Goal: Navigation & Orientation: Find specific page/section

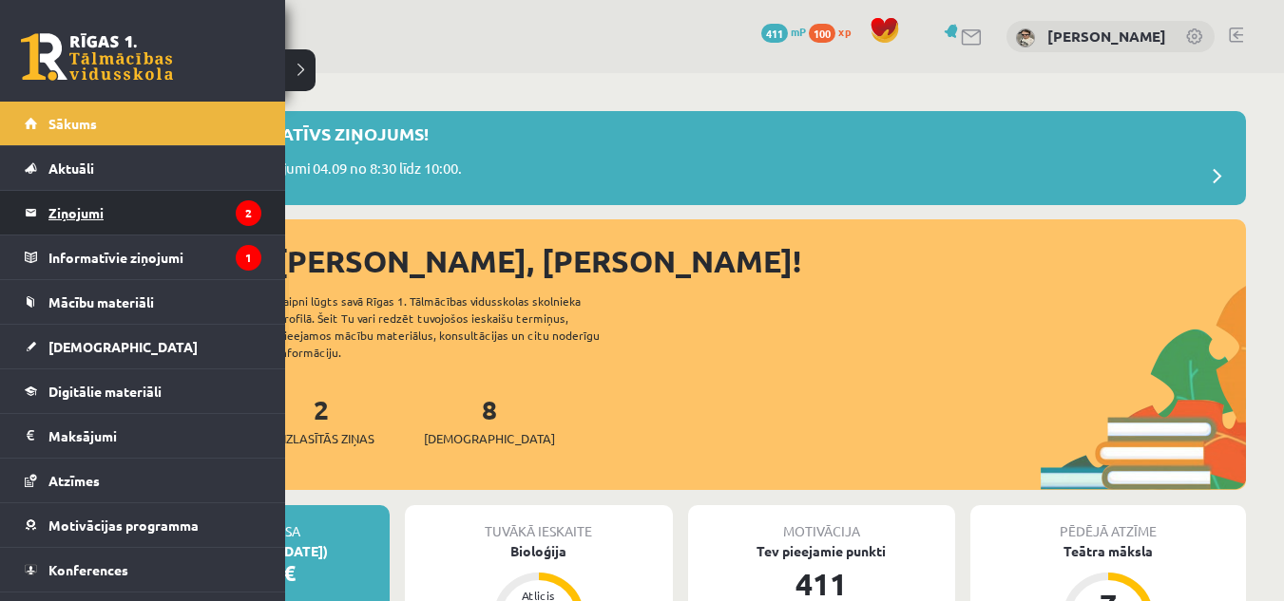
scroll to position [2000, 0]
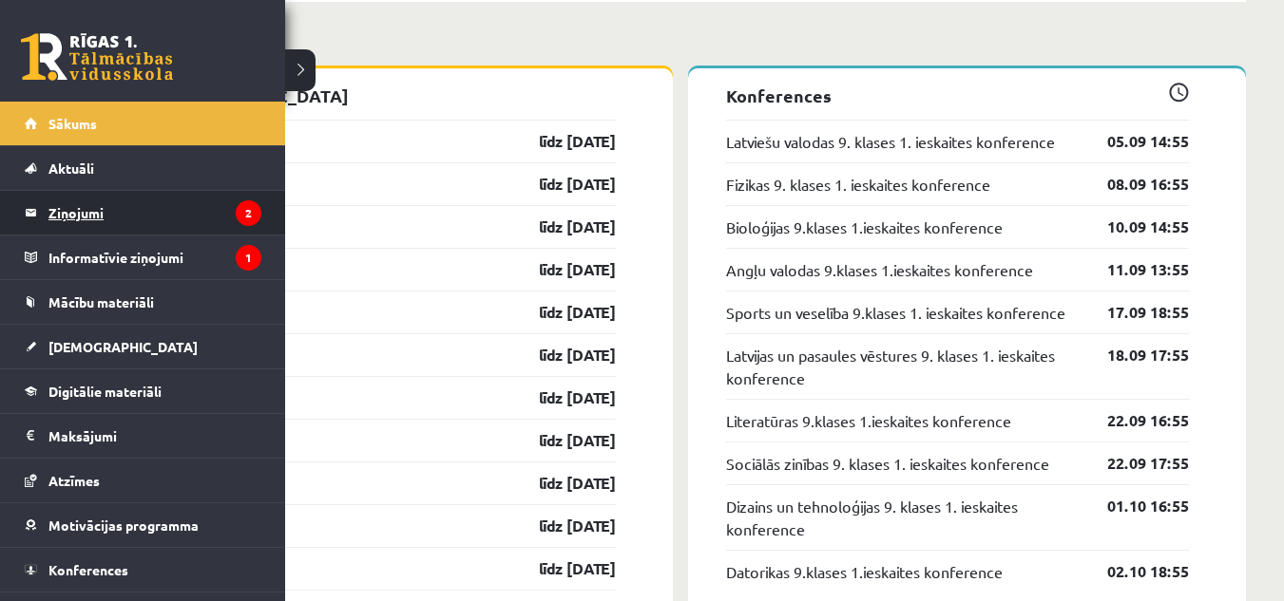
click at [86, 200] on legend "Ziņojumi 2" at bounding box center [154, 213] width 213 height 44
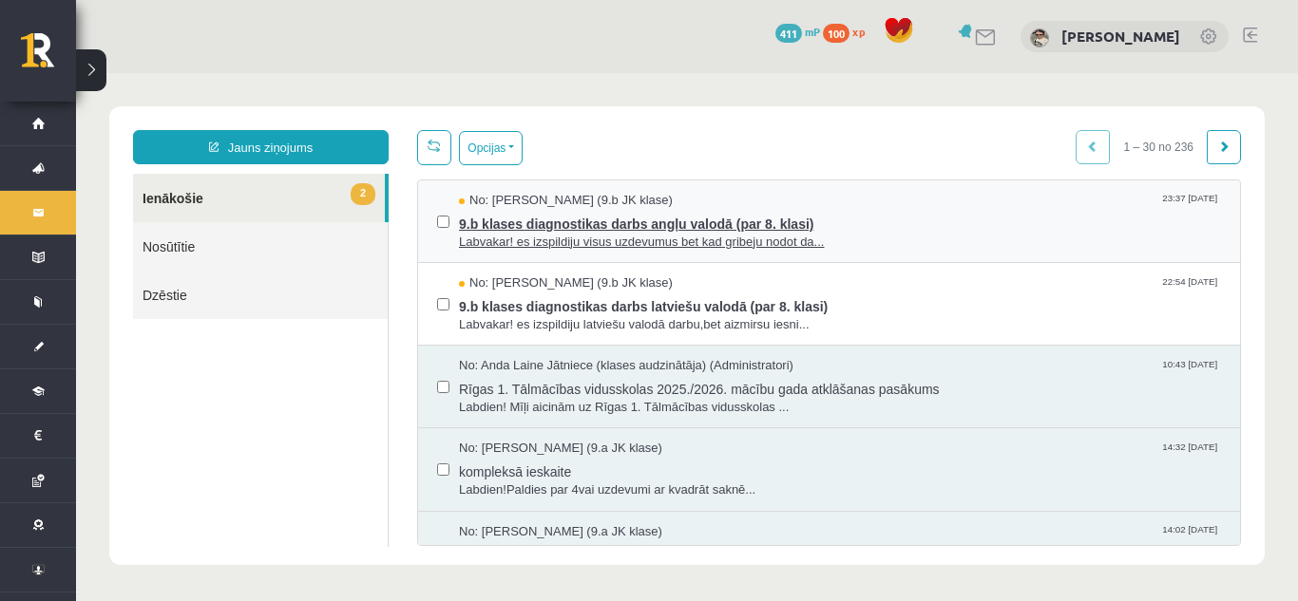
click at [689, 235] on span "Labvakar! es izspildiju visus uzdevumus bet kad gribeju nodot da..." at bounding box center [840, 243] width 762 height 18
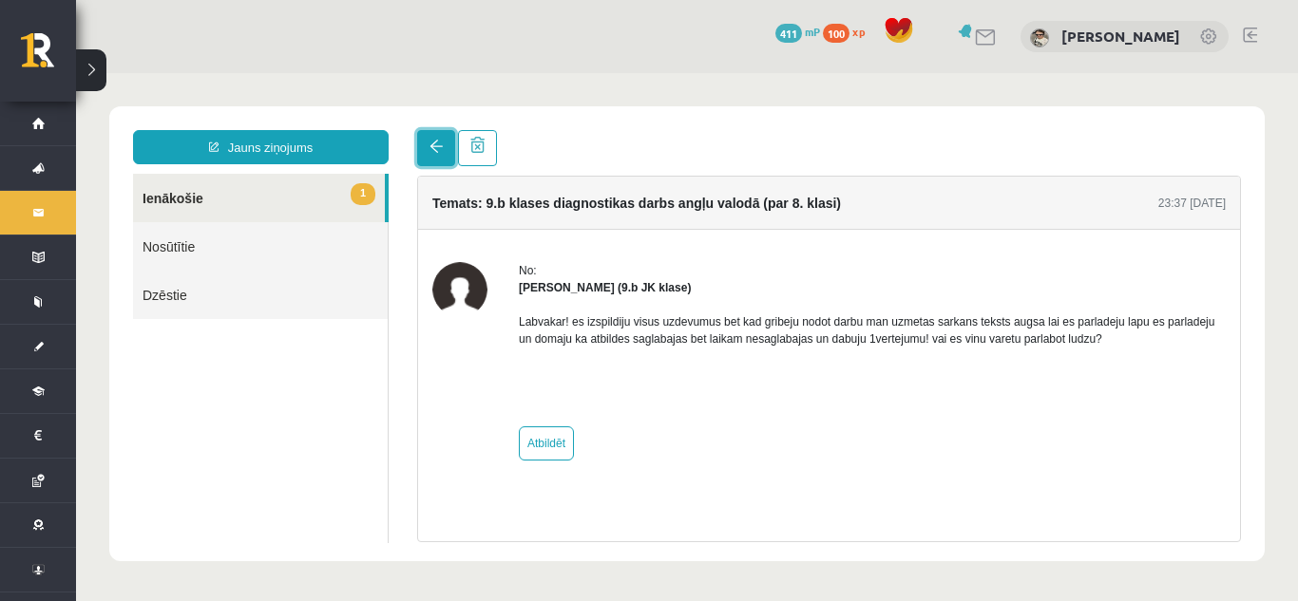
click at [427, 137] on link at bounding box center [436, 148] width 38 height 36
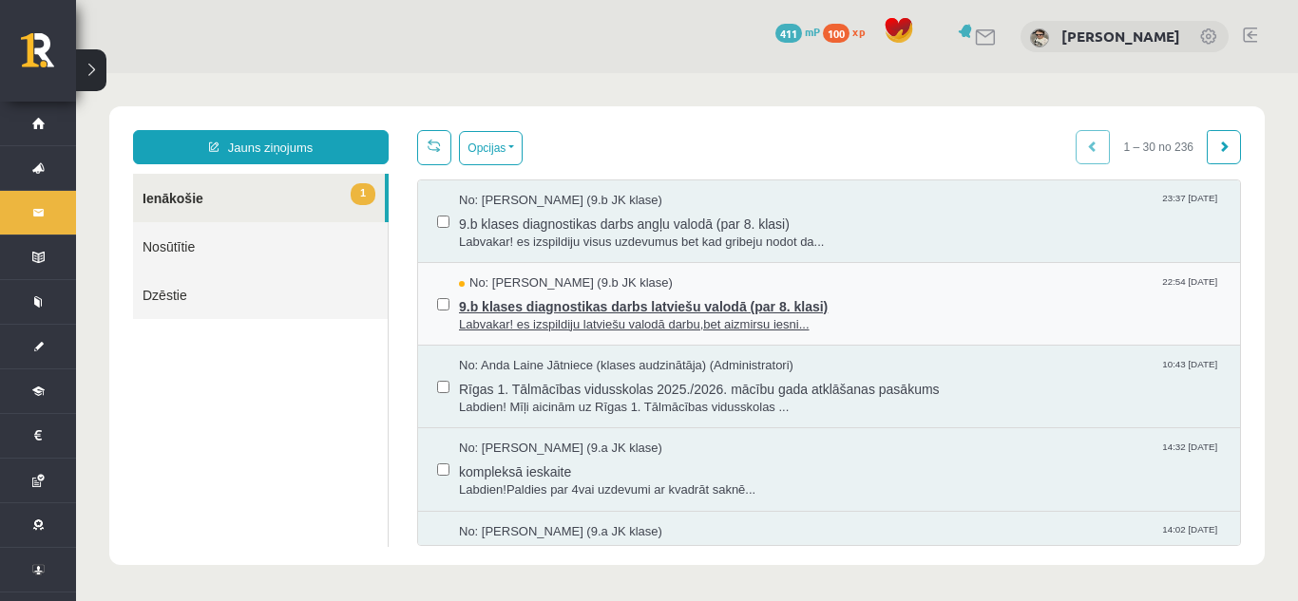
click at [642, 302] on span "9.b klases diagnostikas darbs latviešu valodā (par 8. klasi)" at bounding box center [840, 305] width 762 height 24
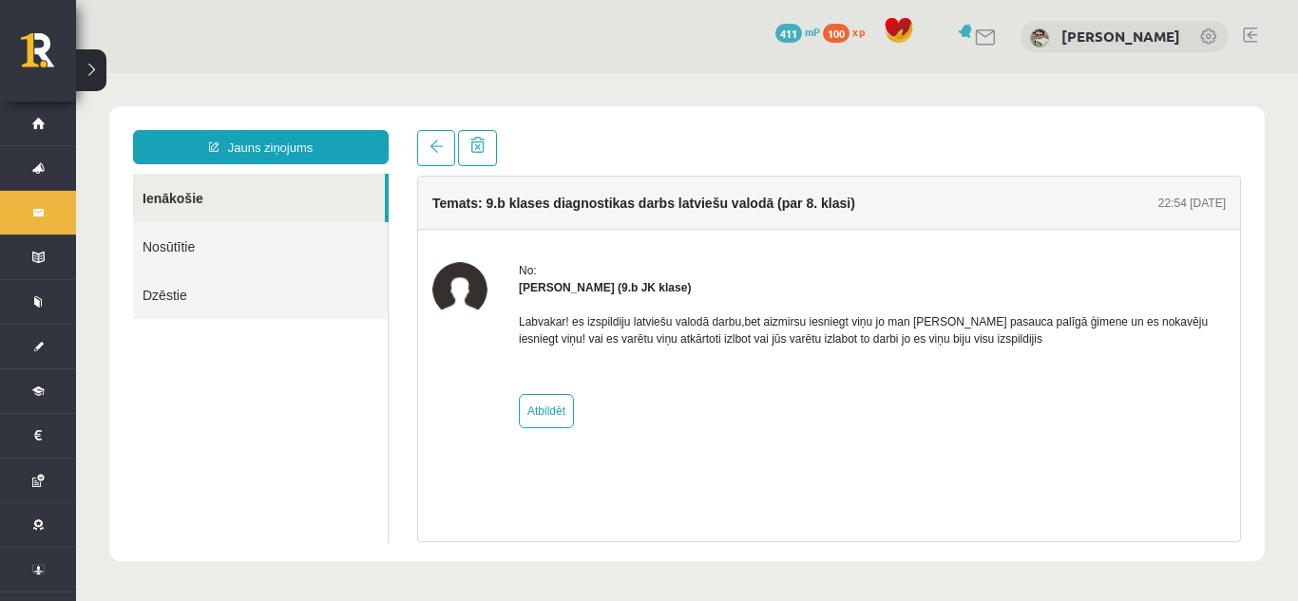
drag, startPoint x: 1294, startPoint y: 63, endPoint x: 968, endPoint y: 646, distance: 668.3
click at [968, 601] on html "0 Dāvanas 411 mP 100 xp Marija Tjarve Sākums Aktuāli Kā mācīties eSKOLĀ Kontakt…" at bounding box center [649, 300] width 1298 height 601
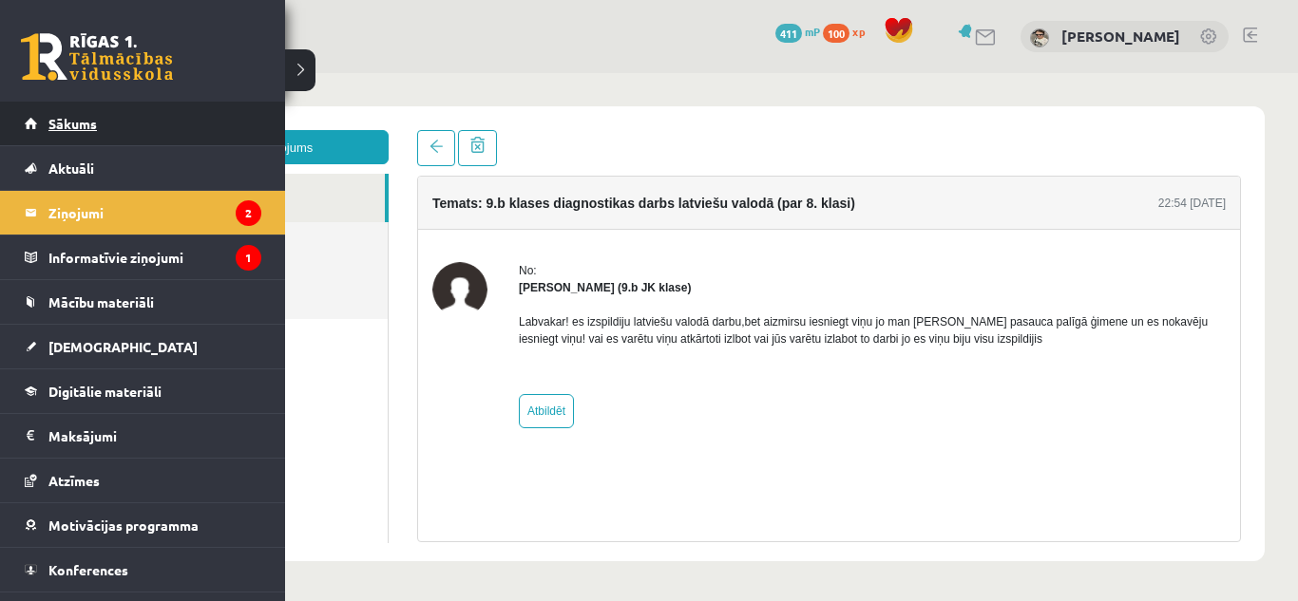
click at [38, 121] on link "Sākums" at bounding box center [143, 124] width 237 height 44
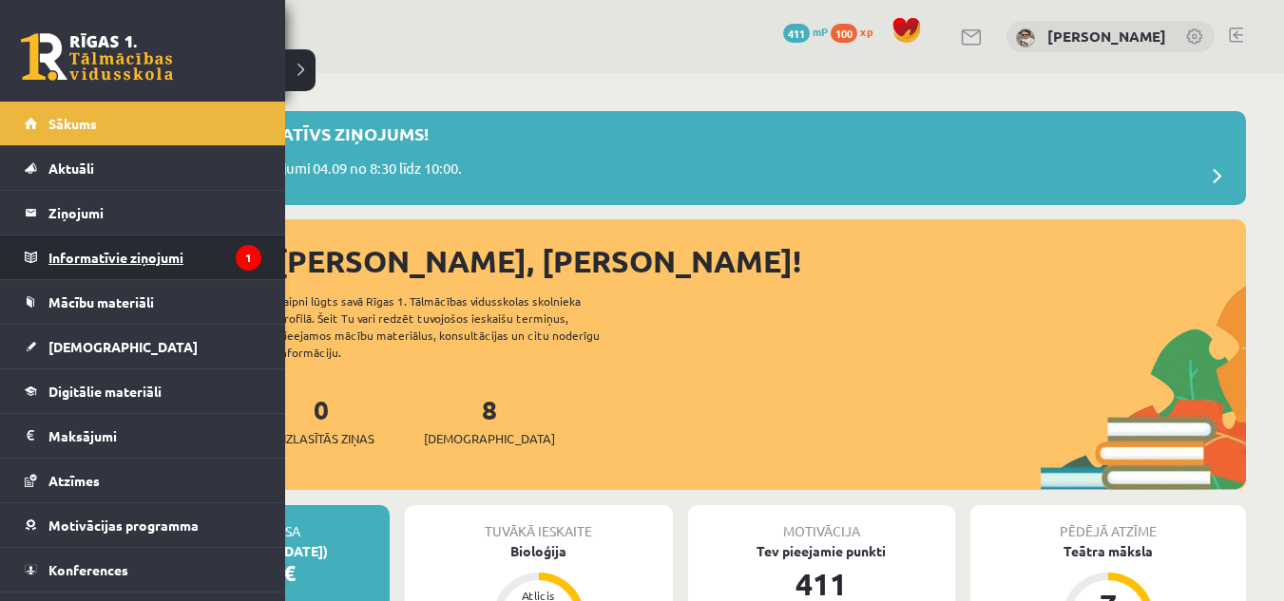
click at [75, 257] on legend "Informatīvie ziņojumi 1" at bounding box center [154, 258] width 213 height 44
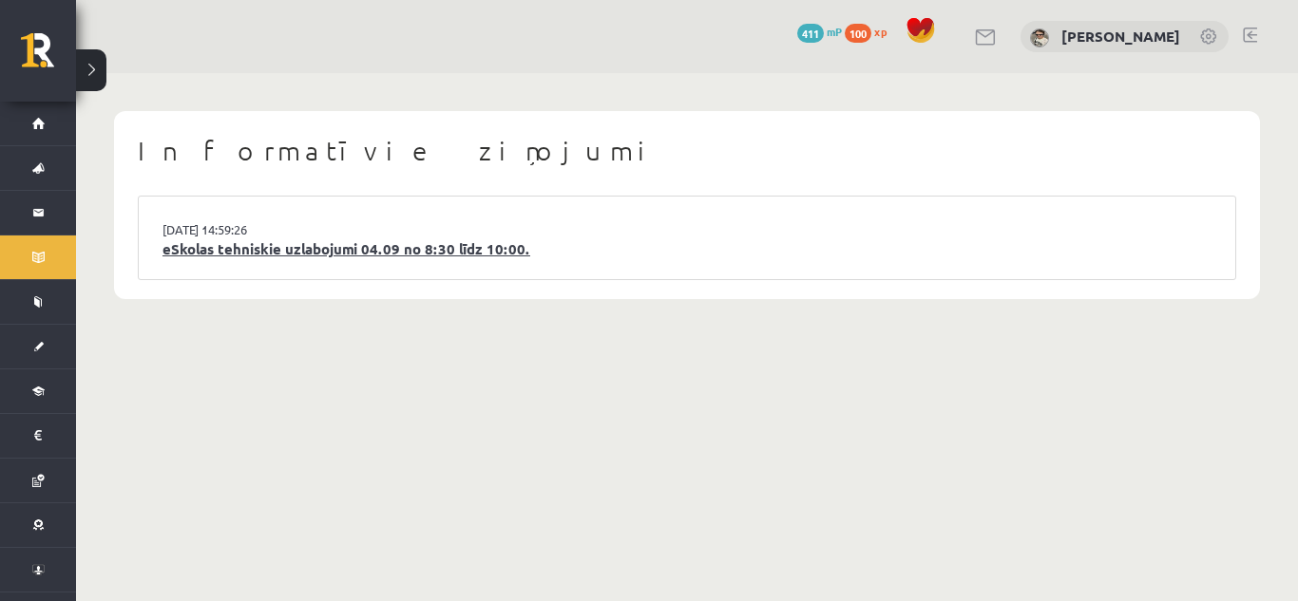
click at [409, 255] on link "eSkolas tehniskie uzlabojumi 04.09 no 8:30 līdz 10:00." at bounding box center [686, 249] width 1049 height 22
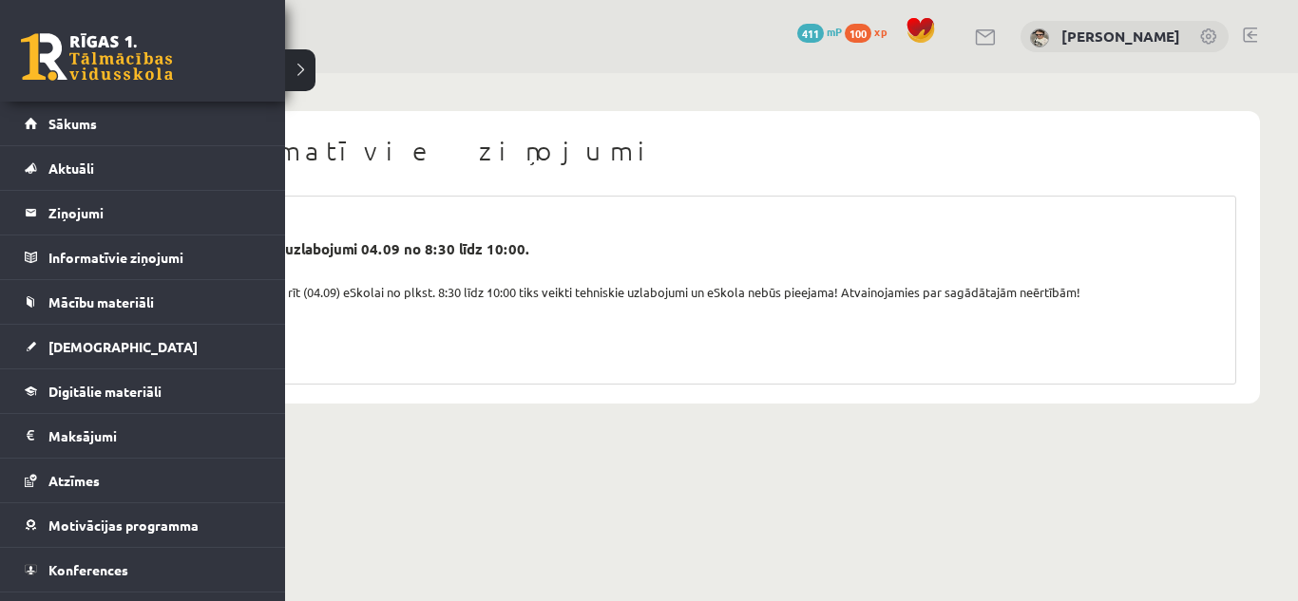
click at [97, 46] on link at bounding box center [97, 57] width 152 height 48
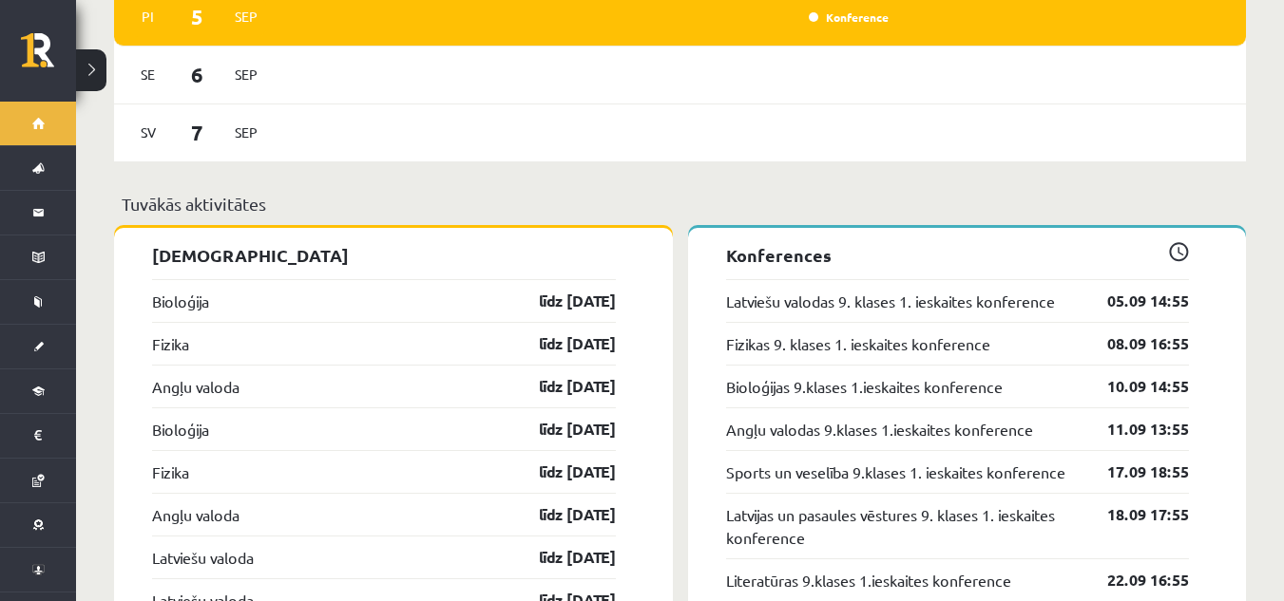
scroll to position [1900, 0]
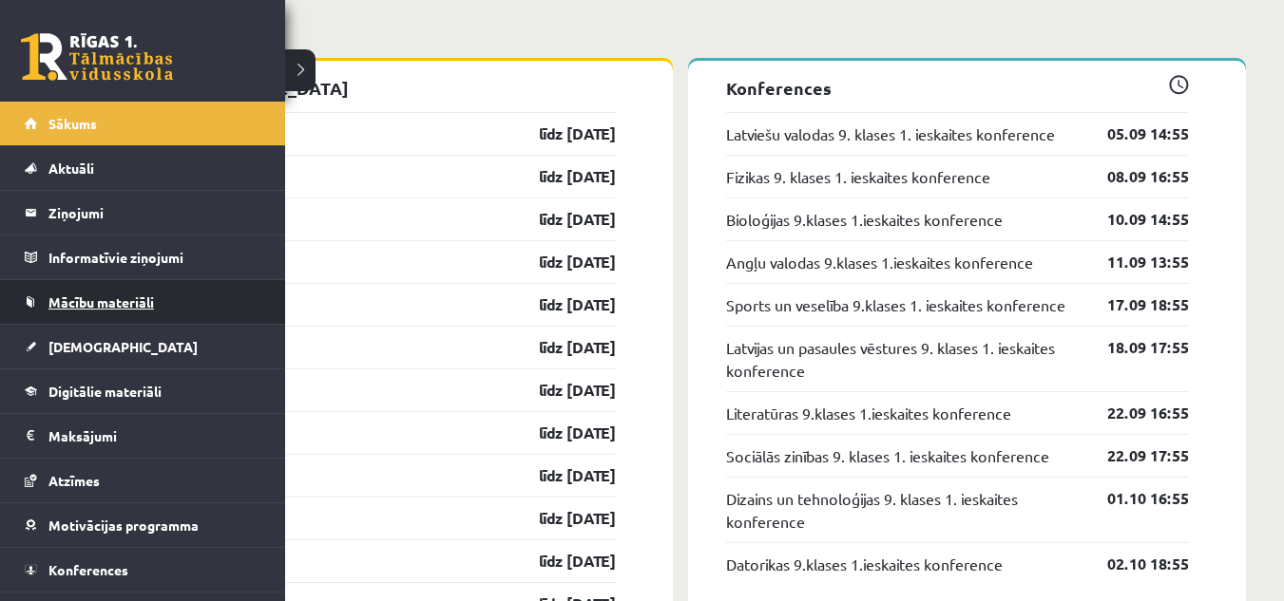
click at [143, 308] on span "Mācību materiāli" at bounding box center [100, 302] width 105 height 17
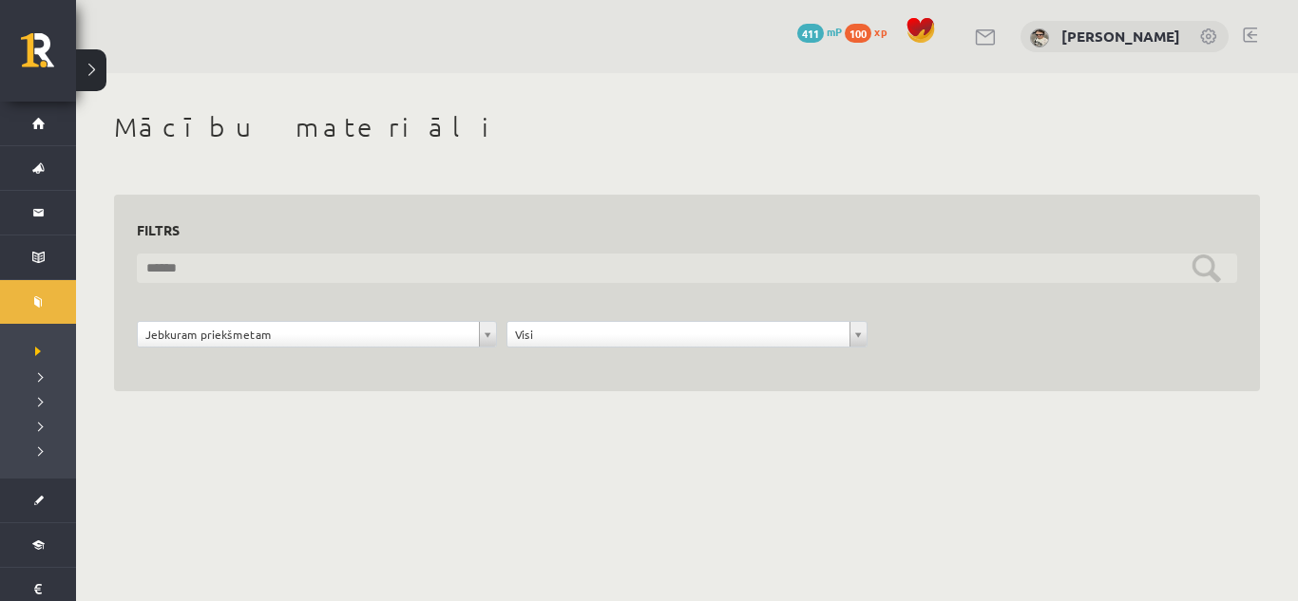
click at [352, 277] on input "text" at bounding box center [687, 268] width 1100 height 29
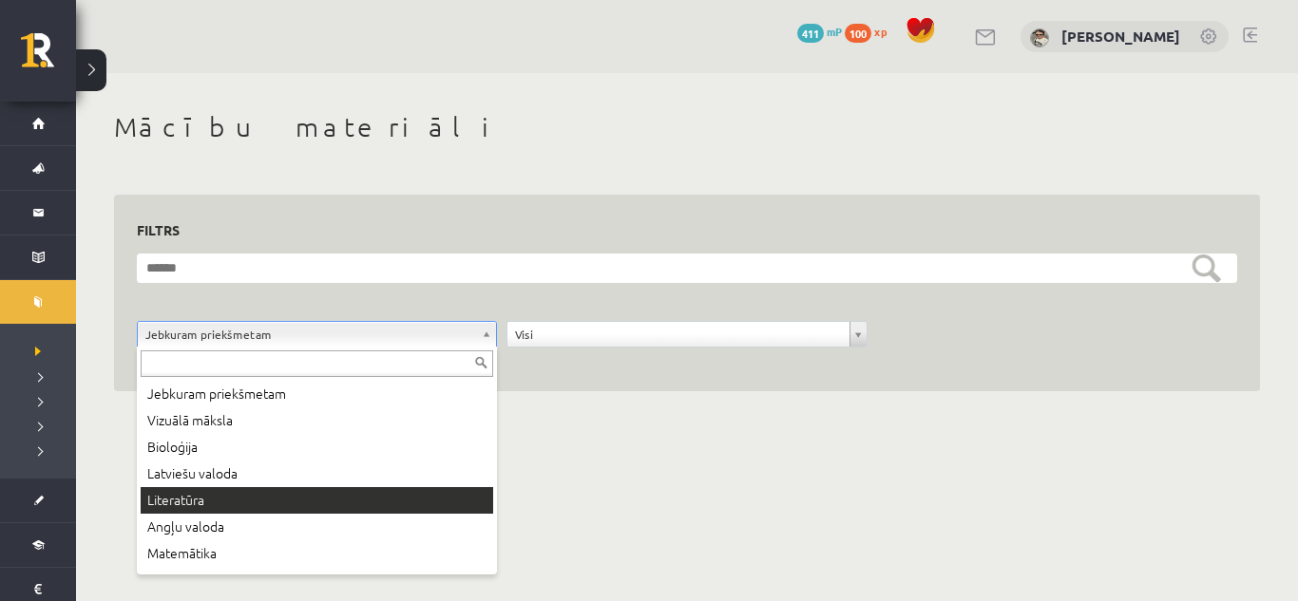
scroll to position [95, 0]
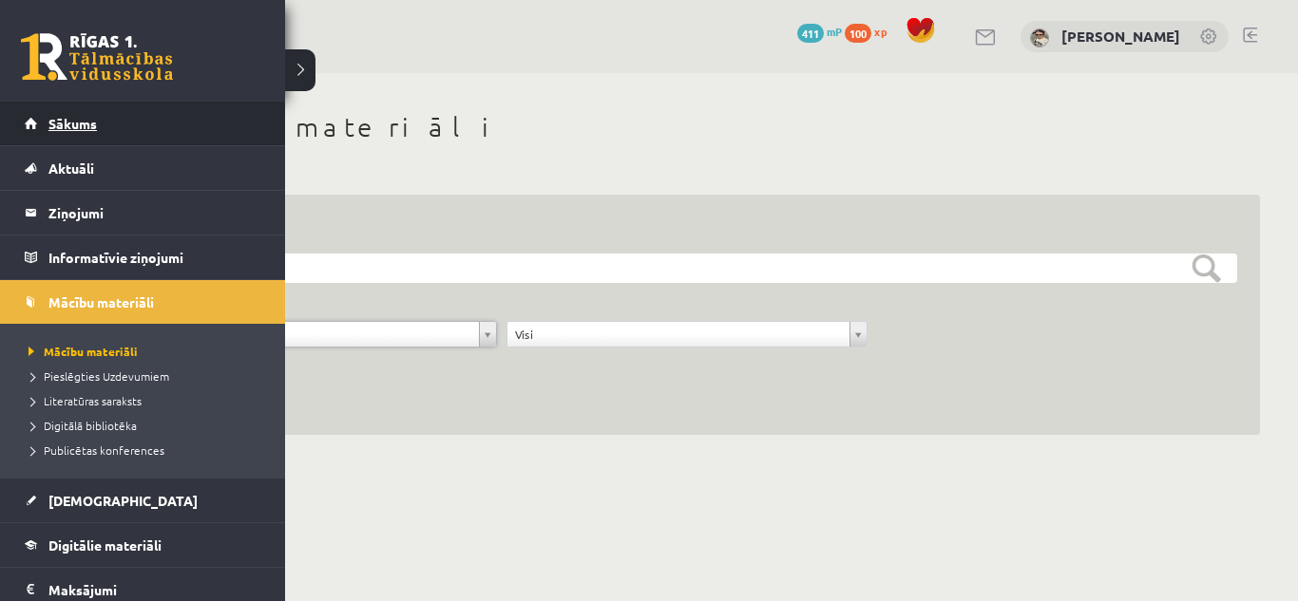
click at [43, 123] on link "Sākums" at bounding box center [143, 124] width 237 height 44
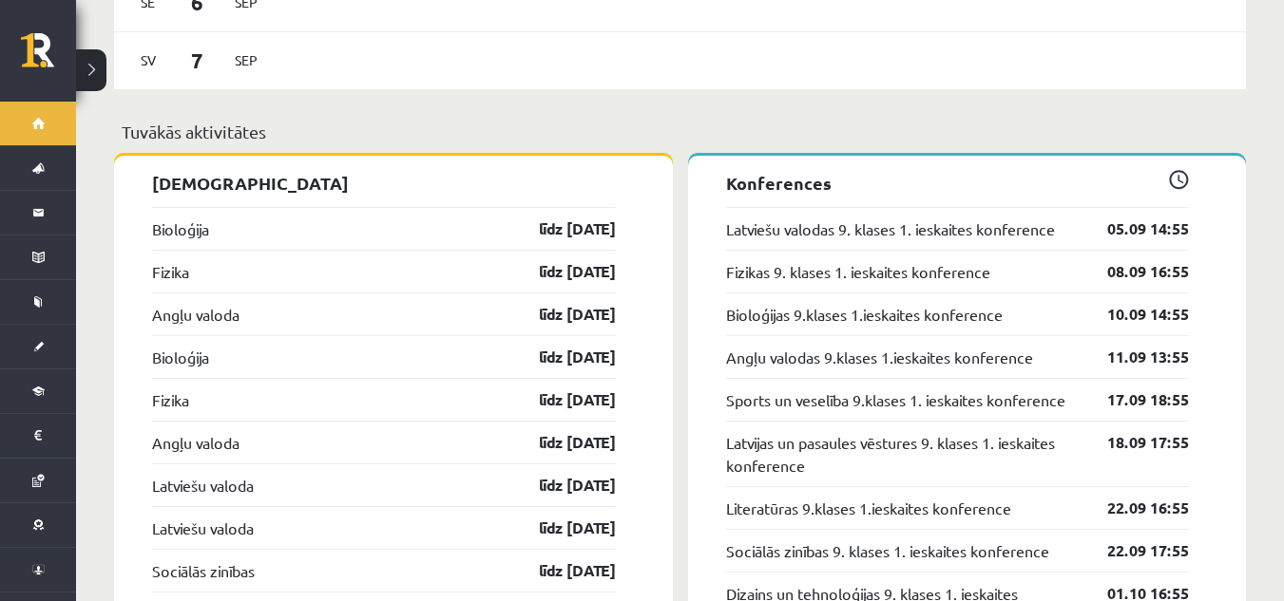
scroll to position [1900, 0]
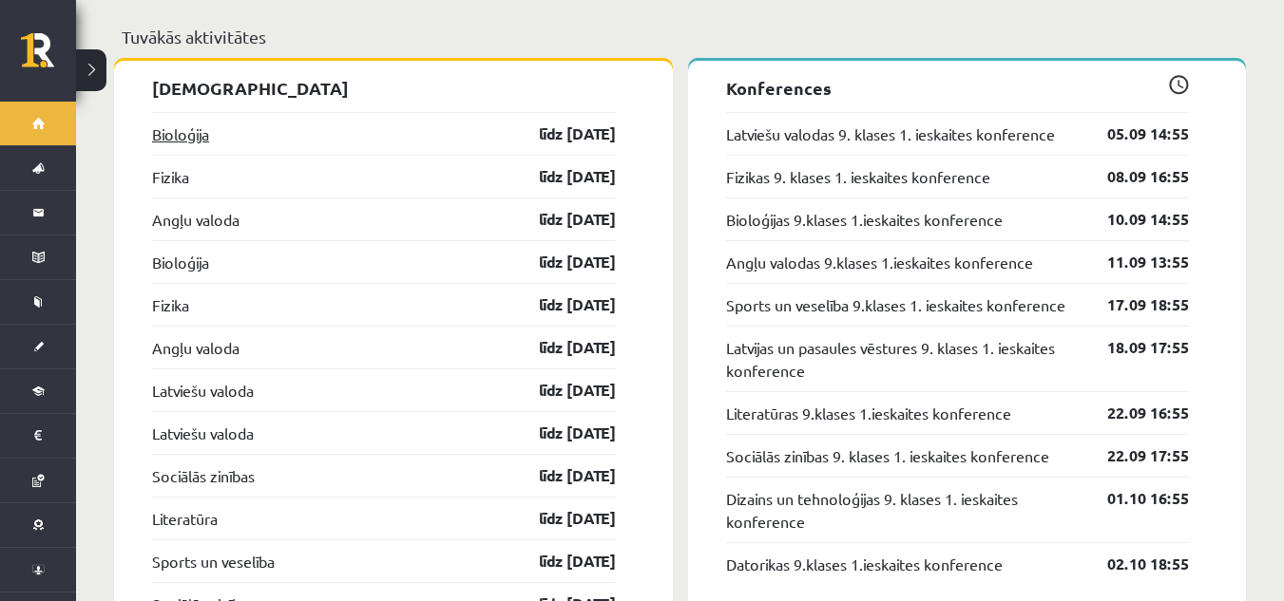
click at [209, 124] on link "Bioloģija" at bounding box center [180, 134] width 57 height 23
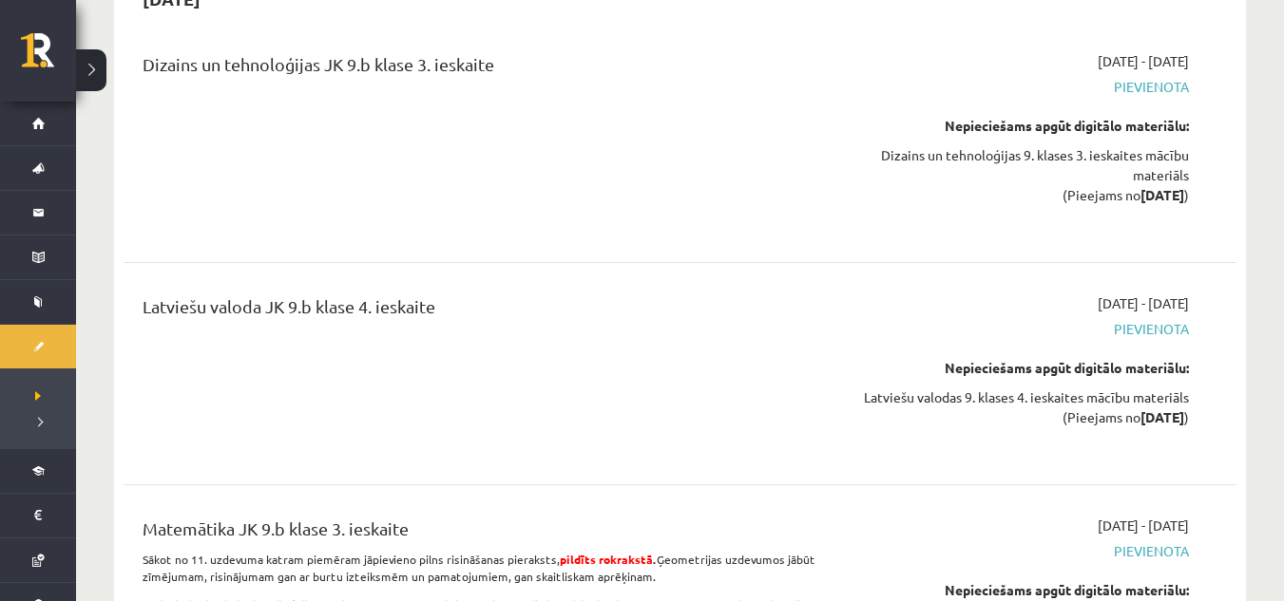
scroll to position [13492, 0]
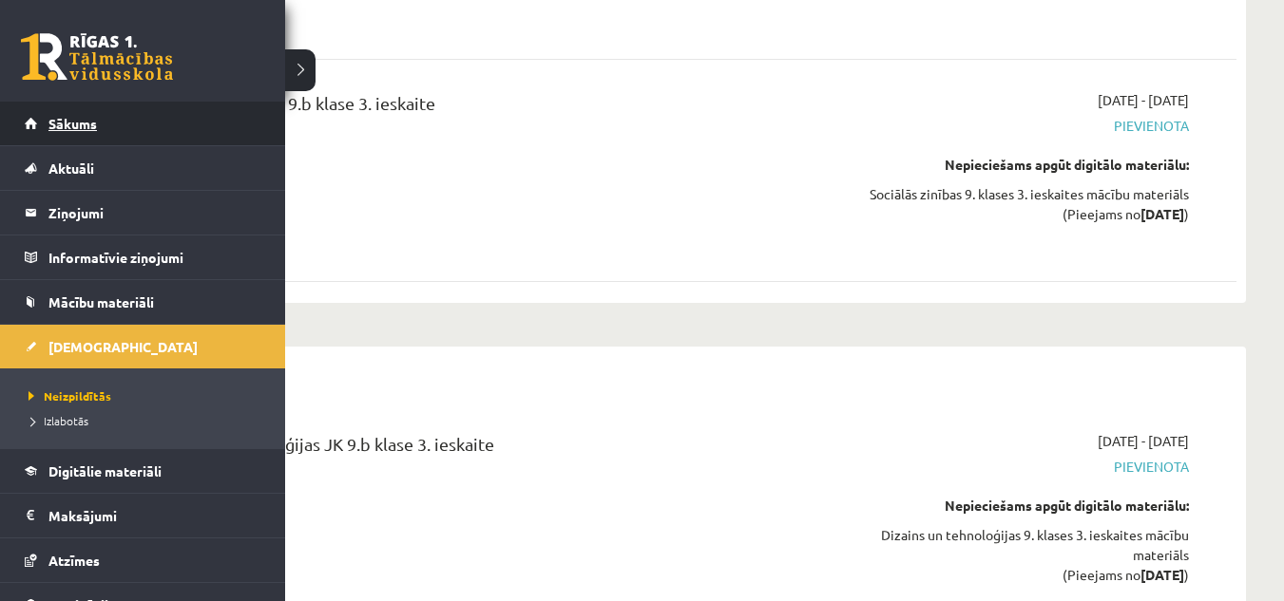
click at [88, 105] on link "Sākums" at bounding box center [143, 124] width 237 height 44
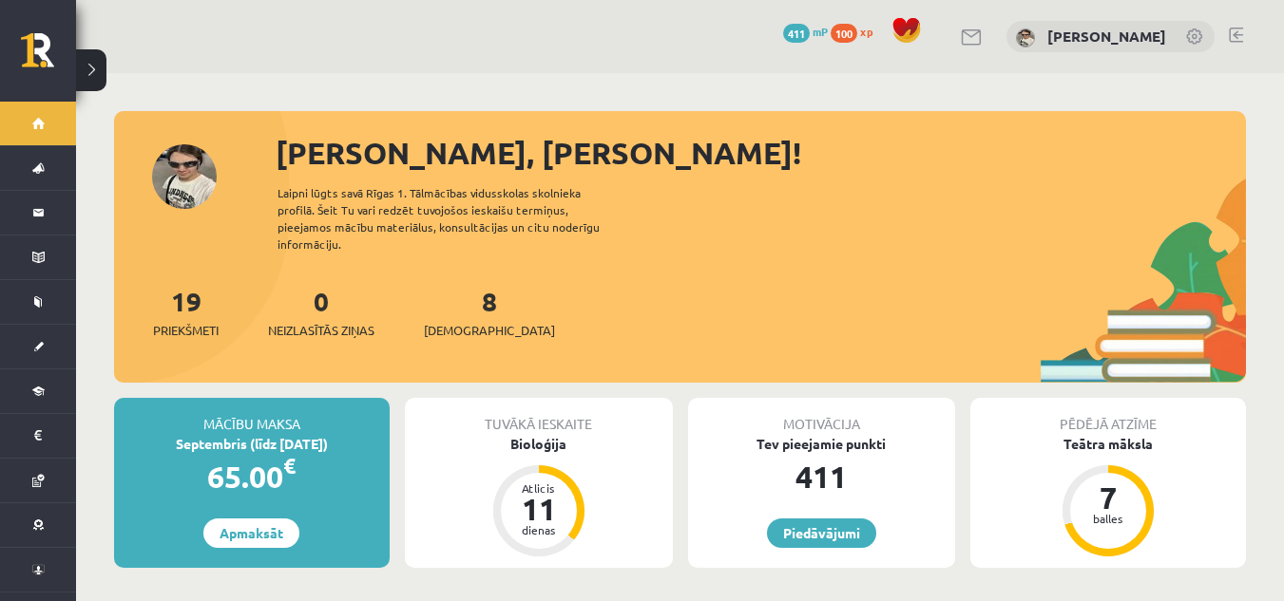
drag, startPoint x: 825, startPoint y: 524, endPoint x: 830, endPoint y: 541, distance: 17.1
click at [830, 541] on div "Motivācija Tev pieejamie punkti 411 [GEOGRAPHIC_DATA]" at bounding box center [822, 483] width 268 height 170
click at [860, 519] on link "Piedāvājumi" at bounding box center [821, 533] width 109 height 29
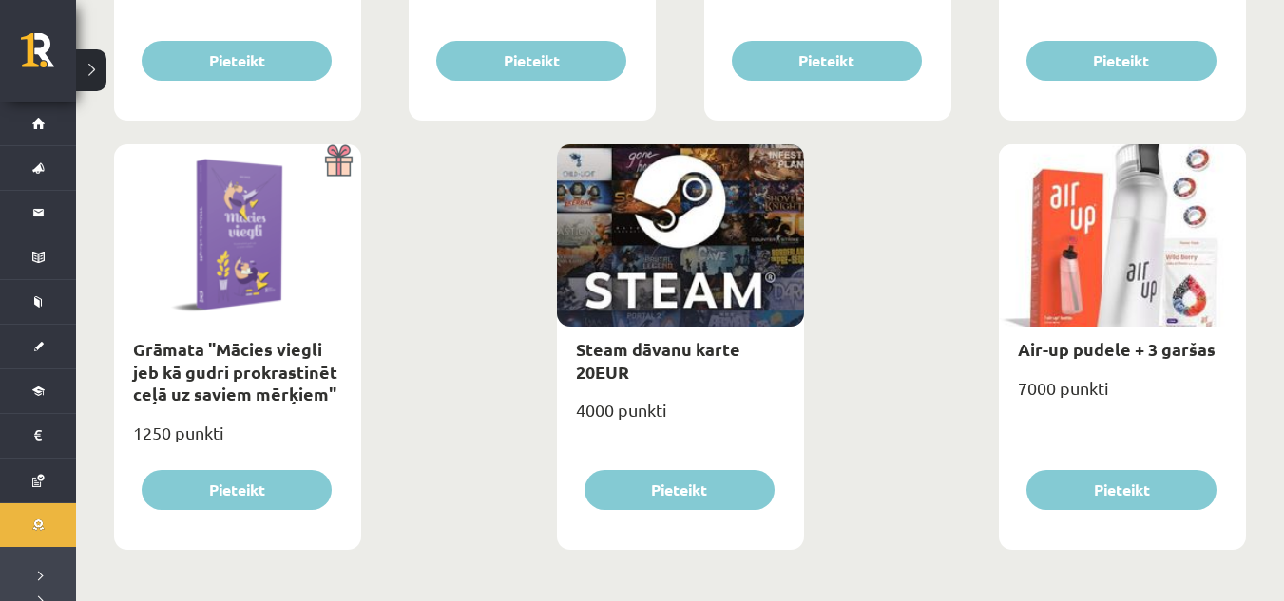
scroll to position [2317, 0]
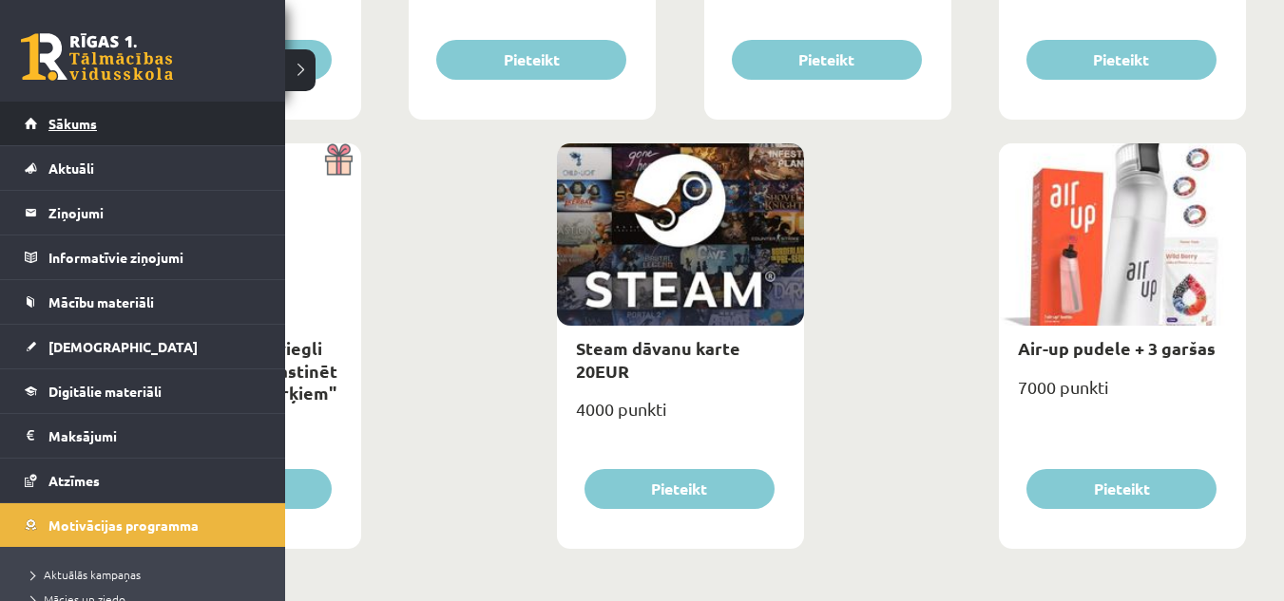
click at [78, 133] on link "Sākums" at bounding box center [143, 124] width 237 height 44
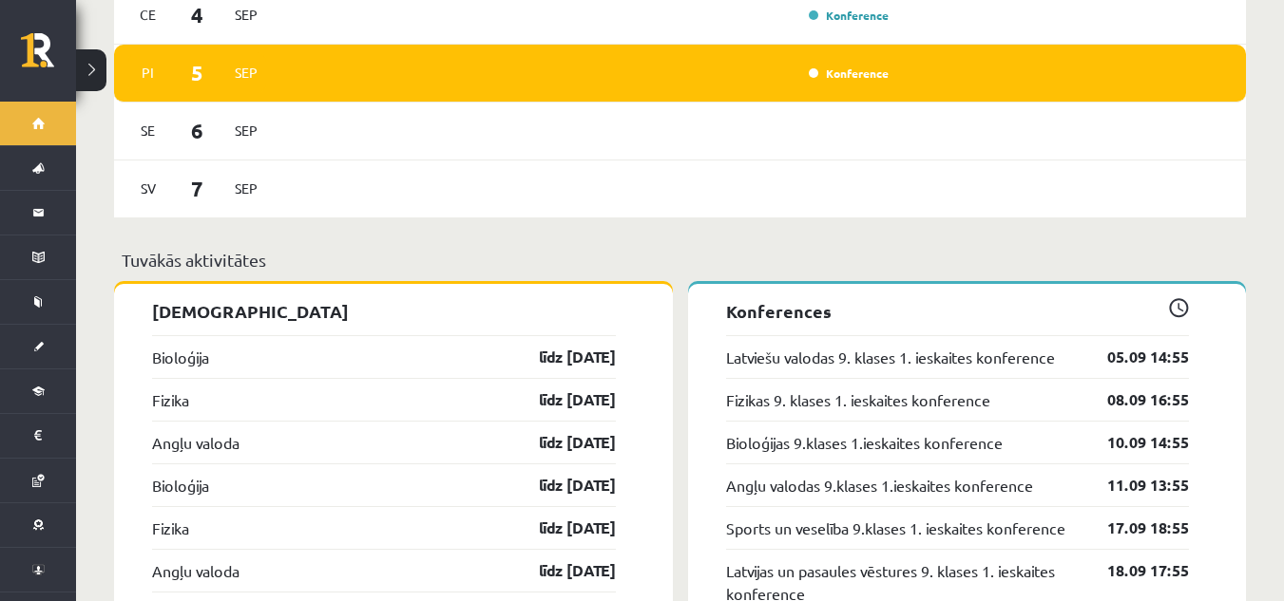
scroll to position [1710, 0]
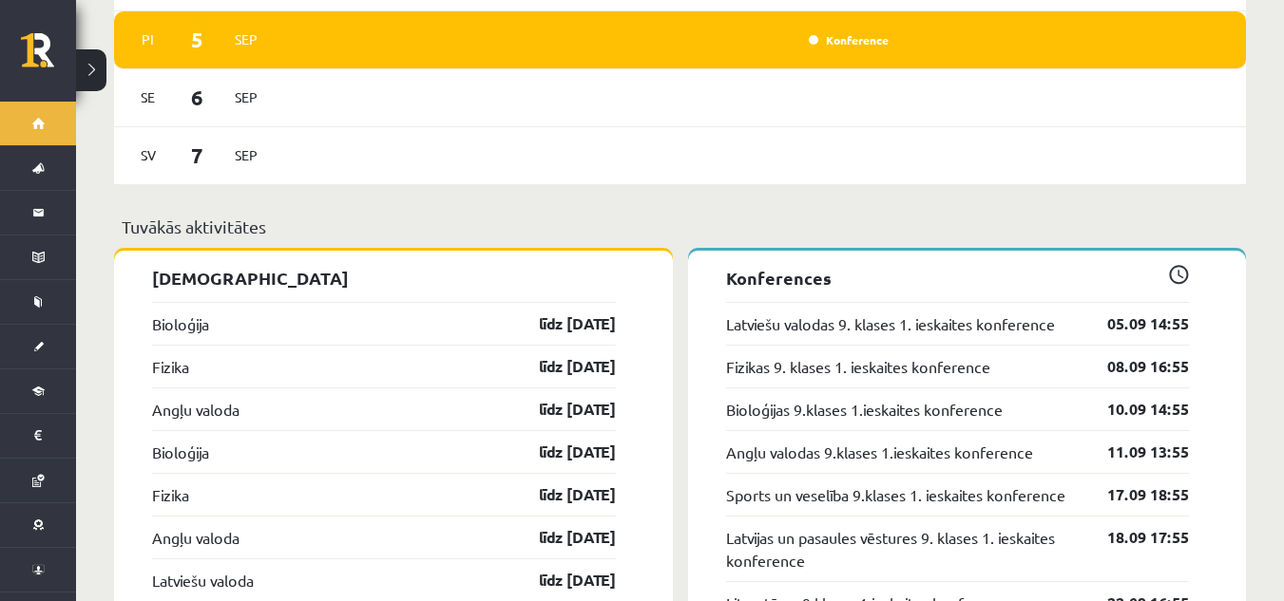
click at [214, 327] on div "Bioloģija līdz [DATE]" at bounding box center [384, 323] width 464 height 43
click at [202, 313] on link "Bioloģija" at bounding box center [180, 324] width 57 height 23
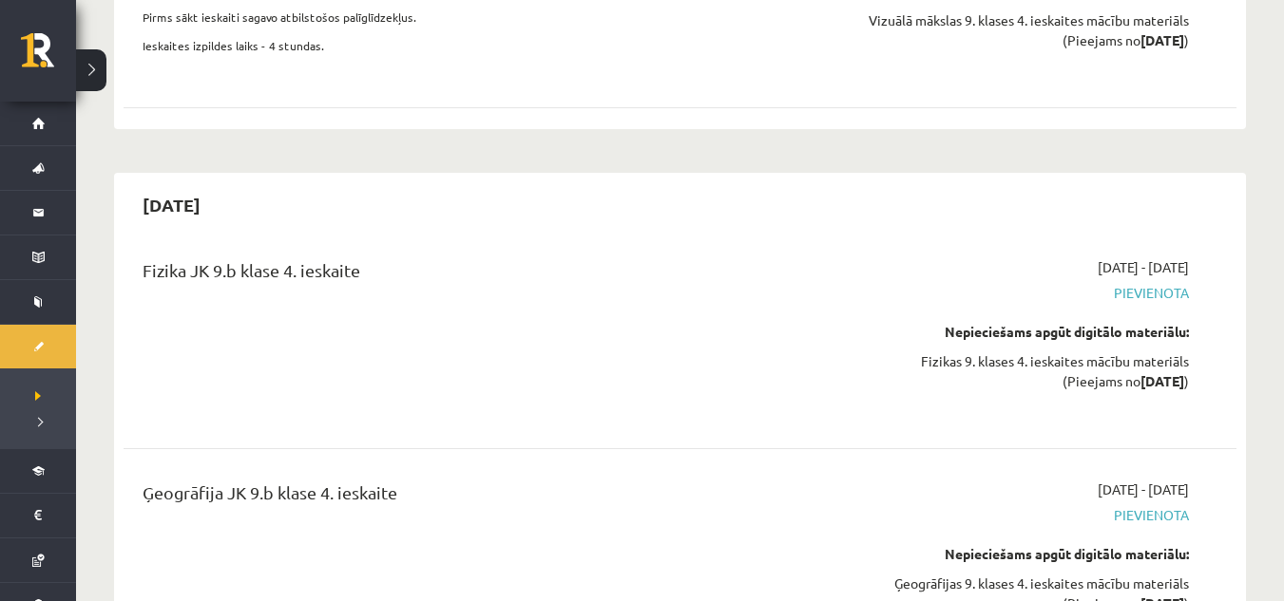
scroll to position [19129, 0]
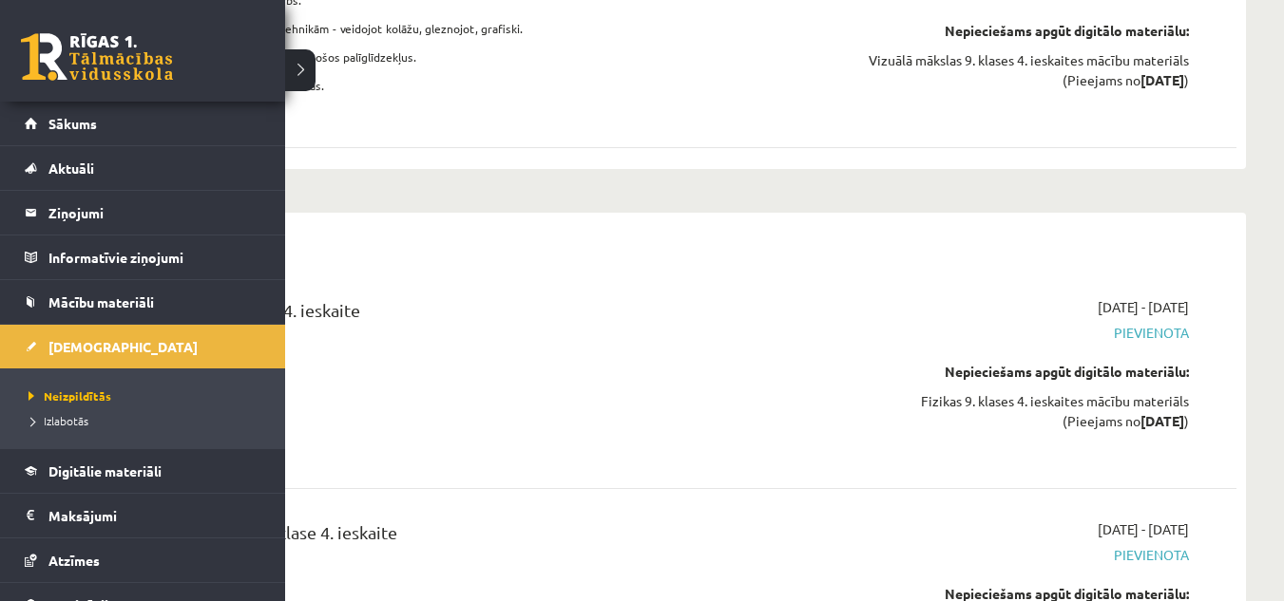
click at [24, 51] on link at bounding box center [97, 57] width 152 height 48
